Goal: Task Accomplishment & Management: Complete application form

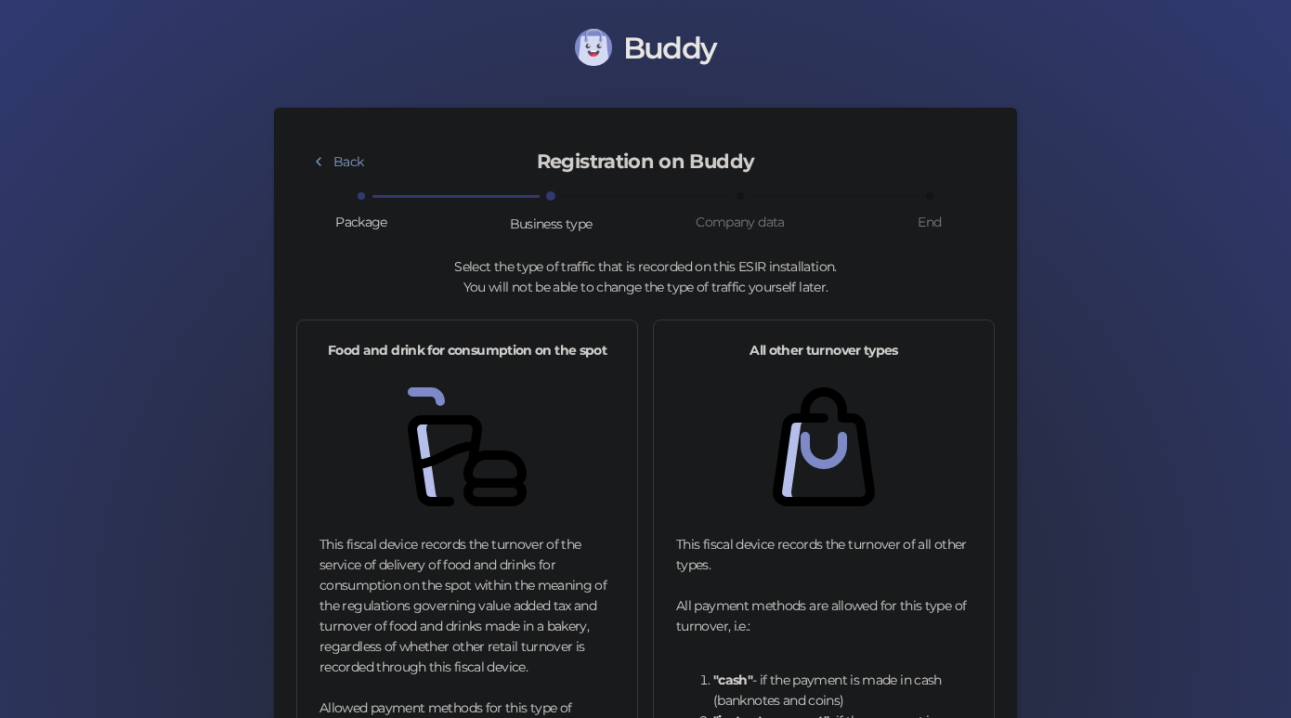
click at [684, 60] on span "Buddy" at bounding box center [669, 48] width 92 height 36
click at [595, 42] on img at bounding box center [593, 47] width 37 height 37
